Goal: Task Accomplishment & Management: Use online tool/utility

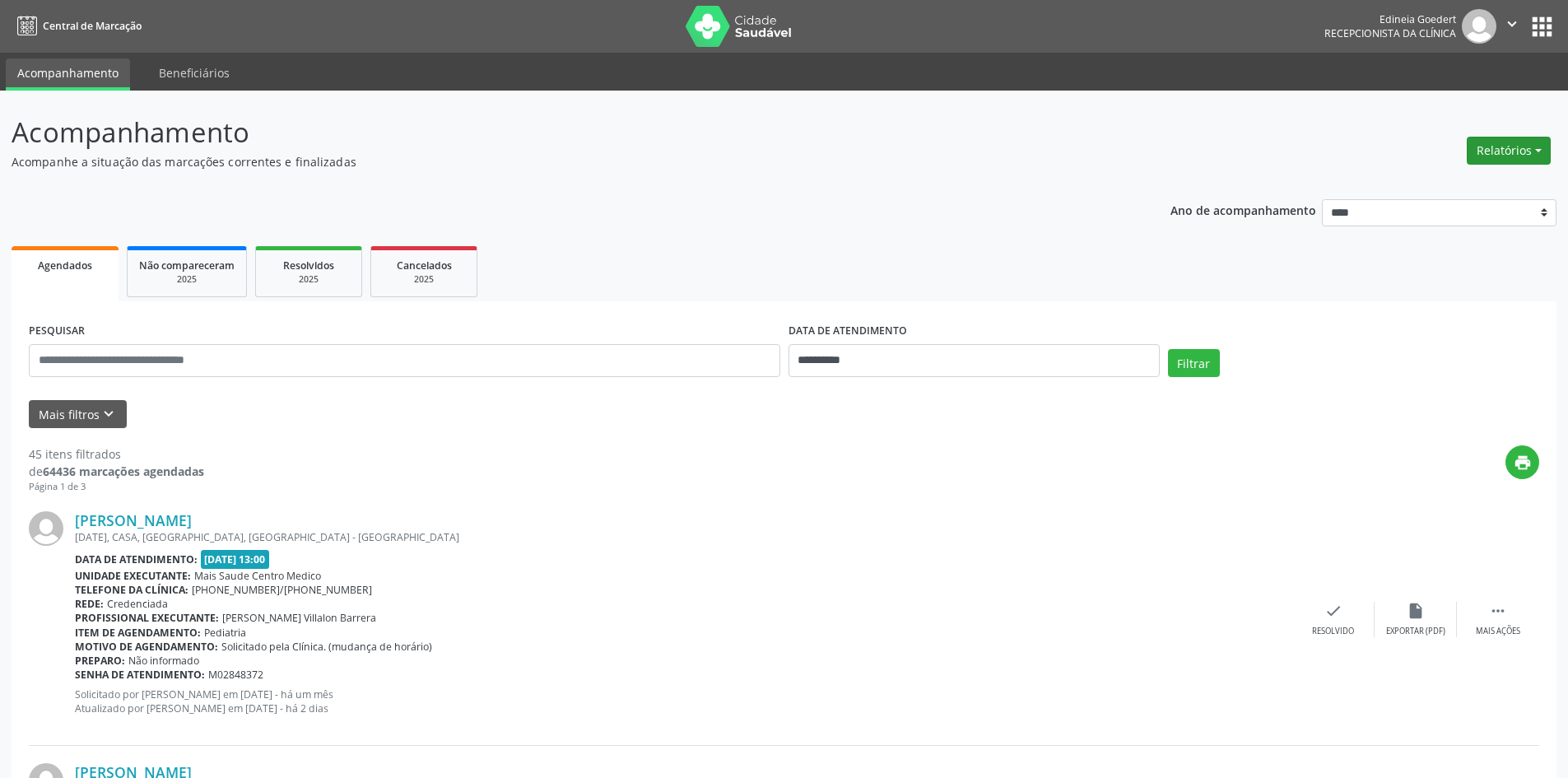
click at [1501, 148] on button "Relatórios" at bounding box center [1508, 151] width 84 height 28
click at [1451, 181] on link "Agendamentos" at bounding box center [1463, 186] width 177 height 23
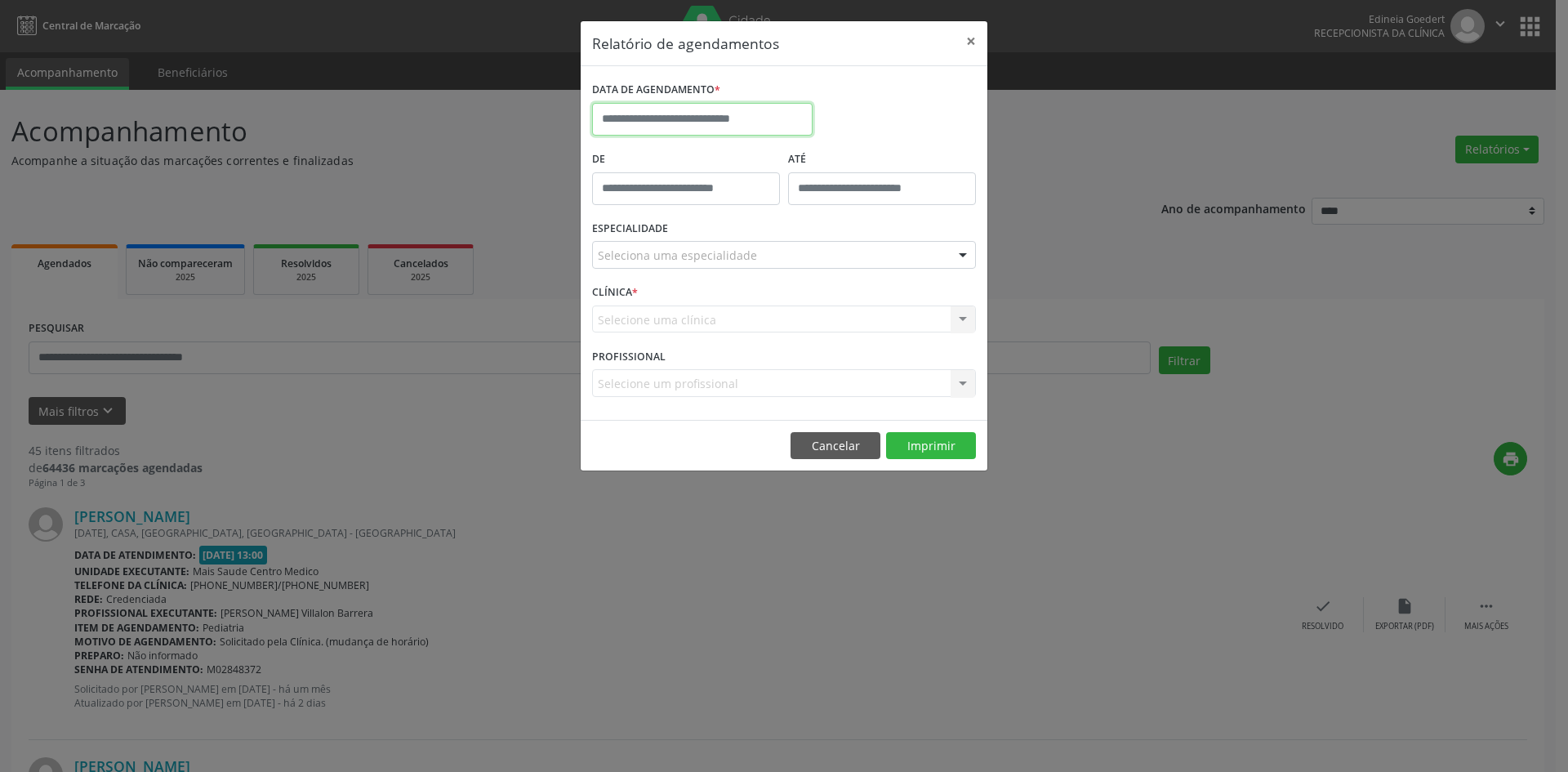
click at [706, 111] on input "text" at bounding box center [702, 120] width 220 height 33
click at [716, 204] on span "3" at bounding box center [718, 204] width 32 height 32
type input "**********"
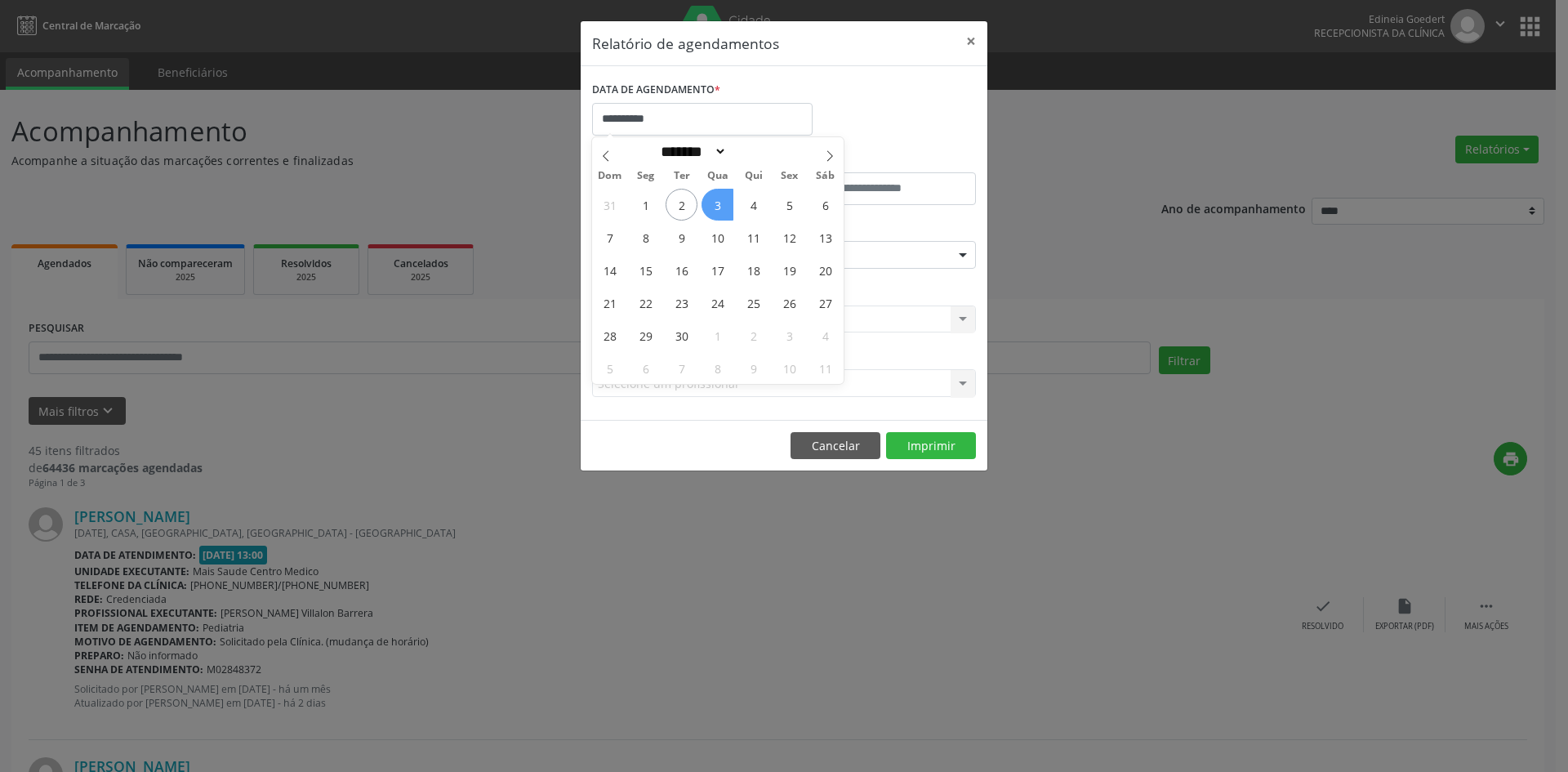
click at [716, 204] on span "3" at bounding box center [718, 204] width 32 height 32
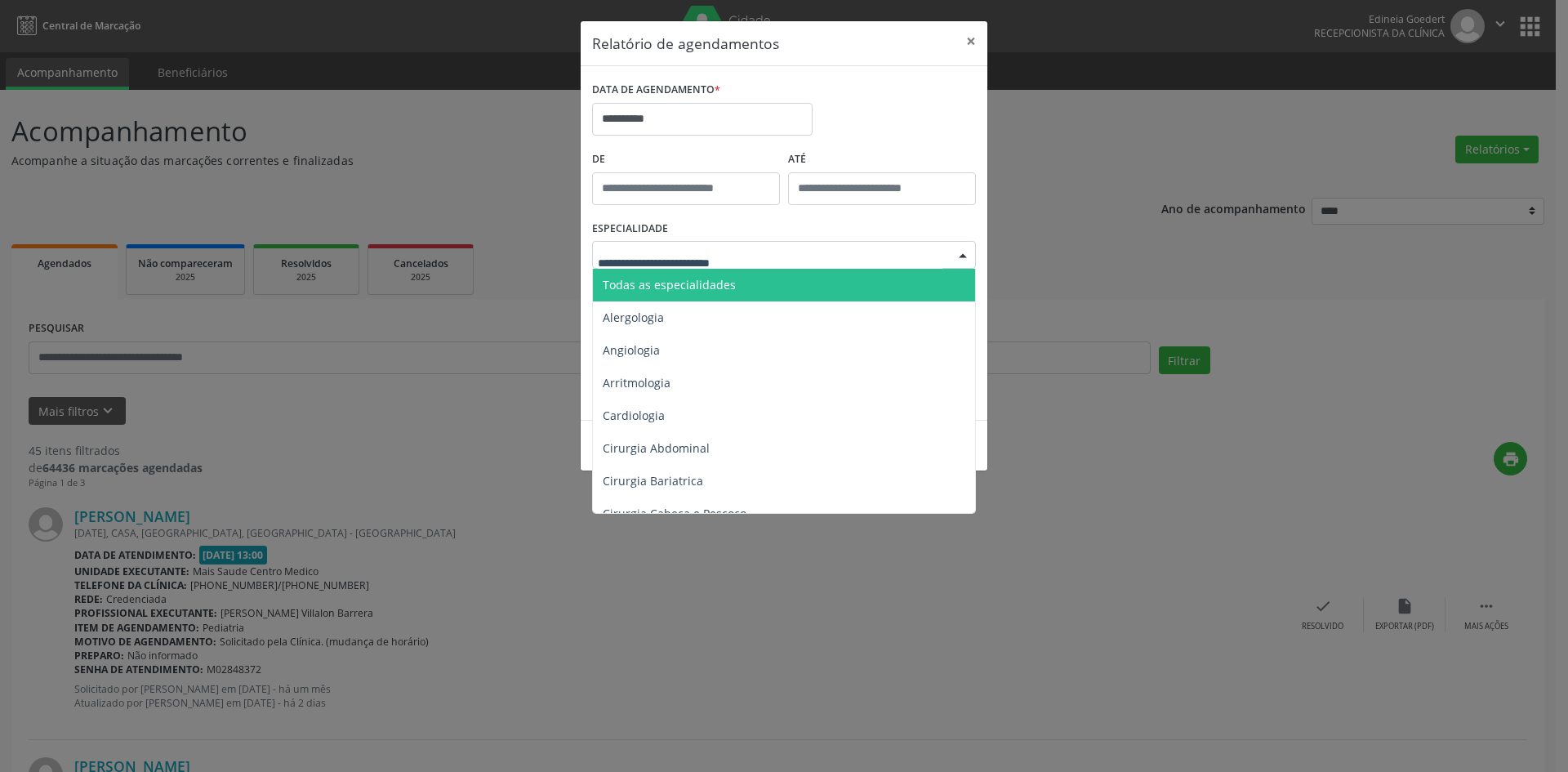
click at [703, 287] on span "Todas as especialidades" at bounding box center [669, 284] width 133 height 16
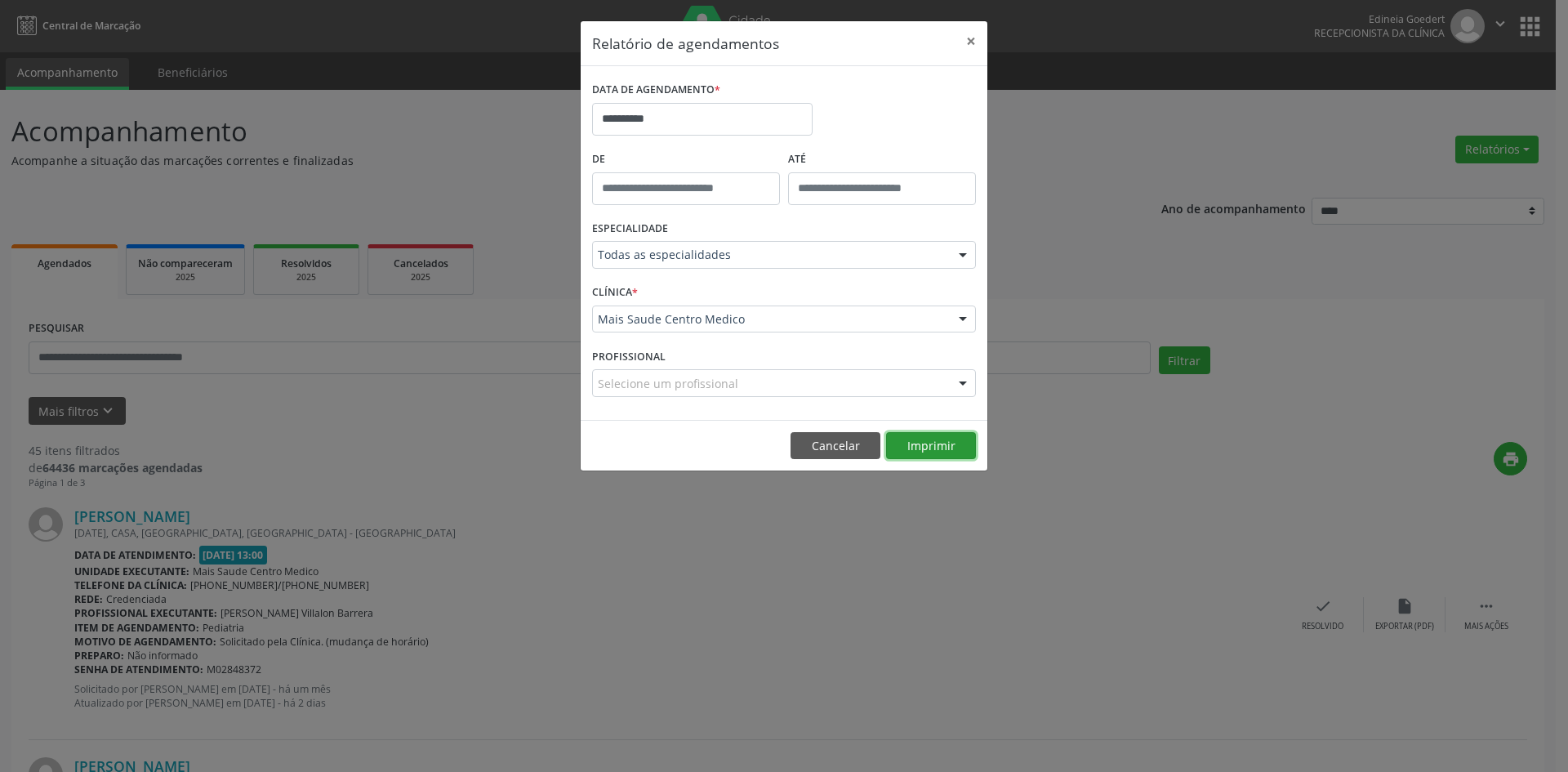
click at [953, 438] on button "Imprimir" at bounding box center [931, 446] width 90 height 28
